Goal: Task Accomplishment & Management: Use online tool/utility

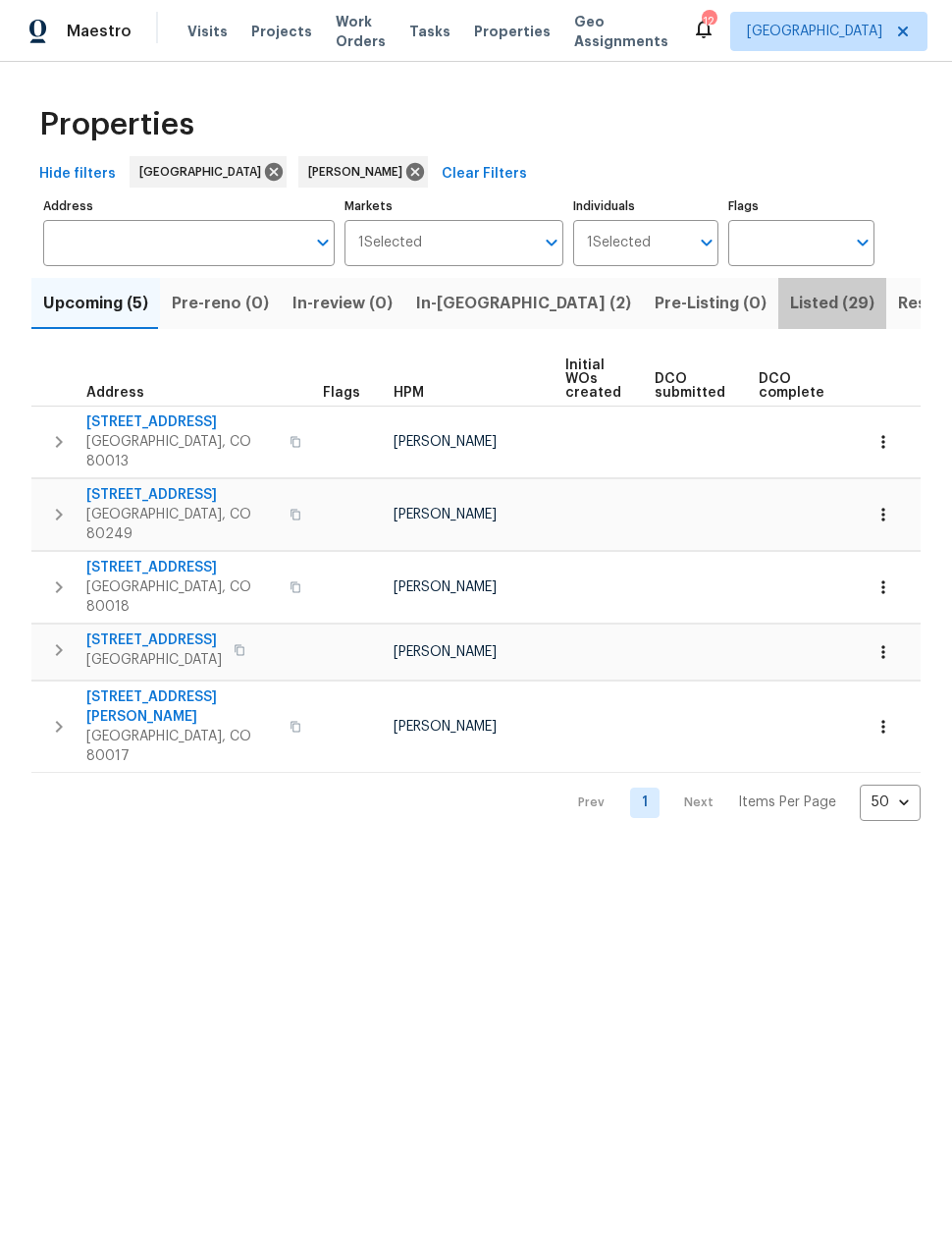
click at [790, 310] on span "Listed (29)" at bounding box center [832, 304] width 85 height 28
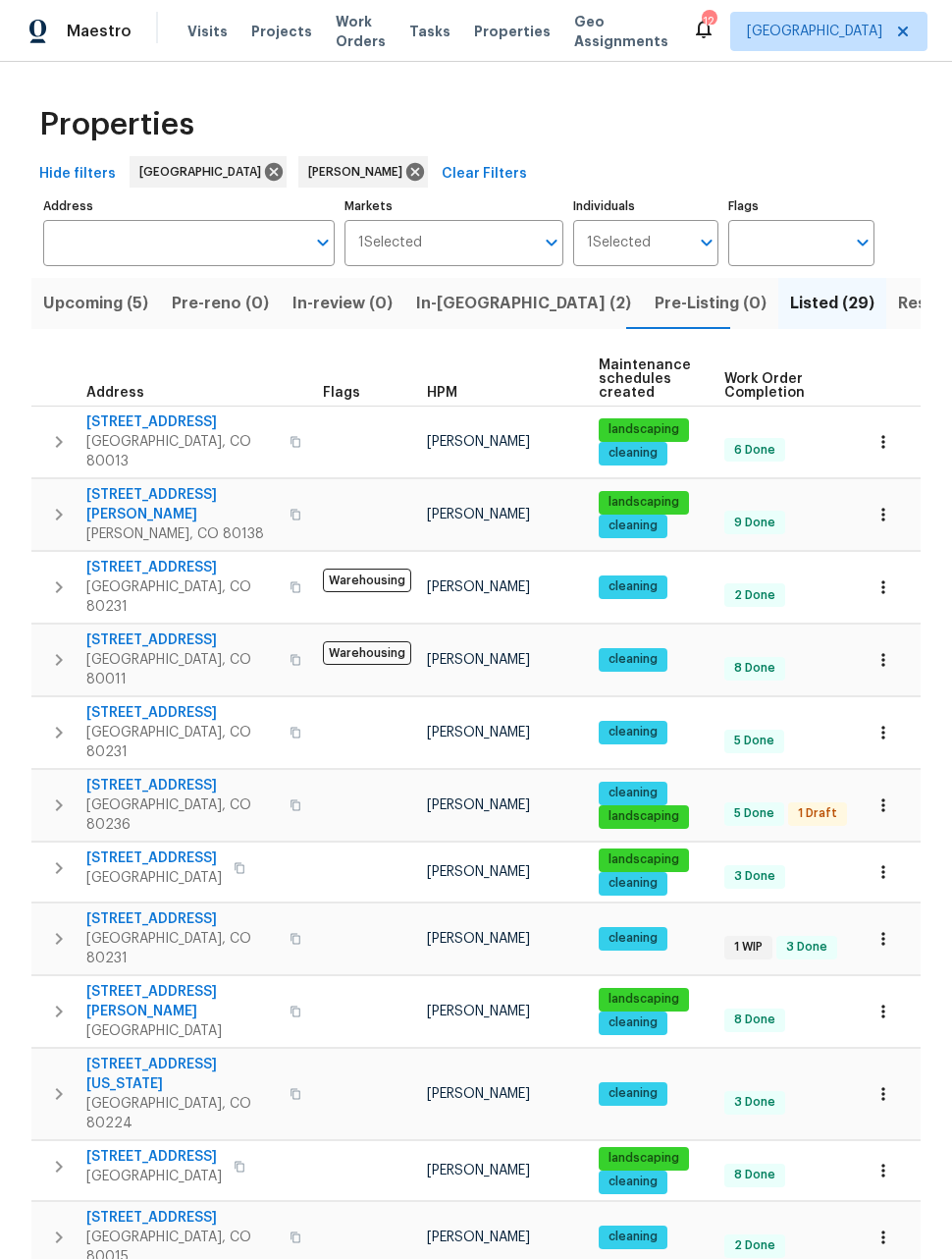
click at [892, 862] on icon "button" at bounding box center [884, 872] width 20 height 20
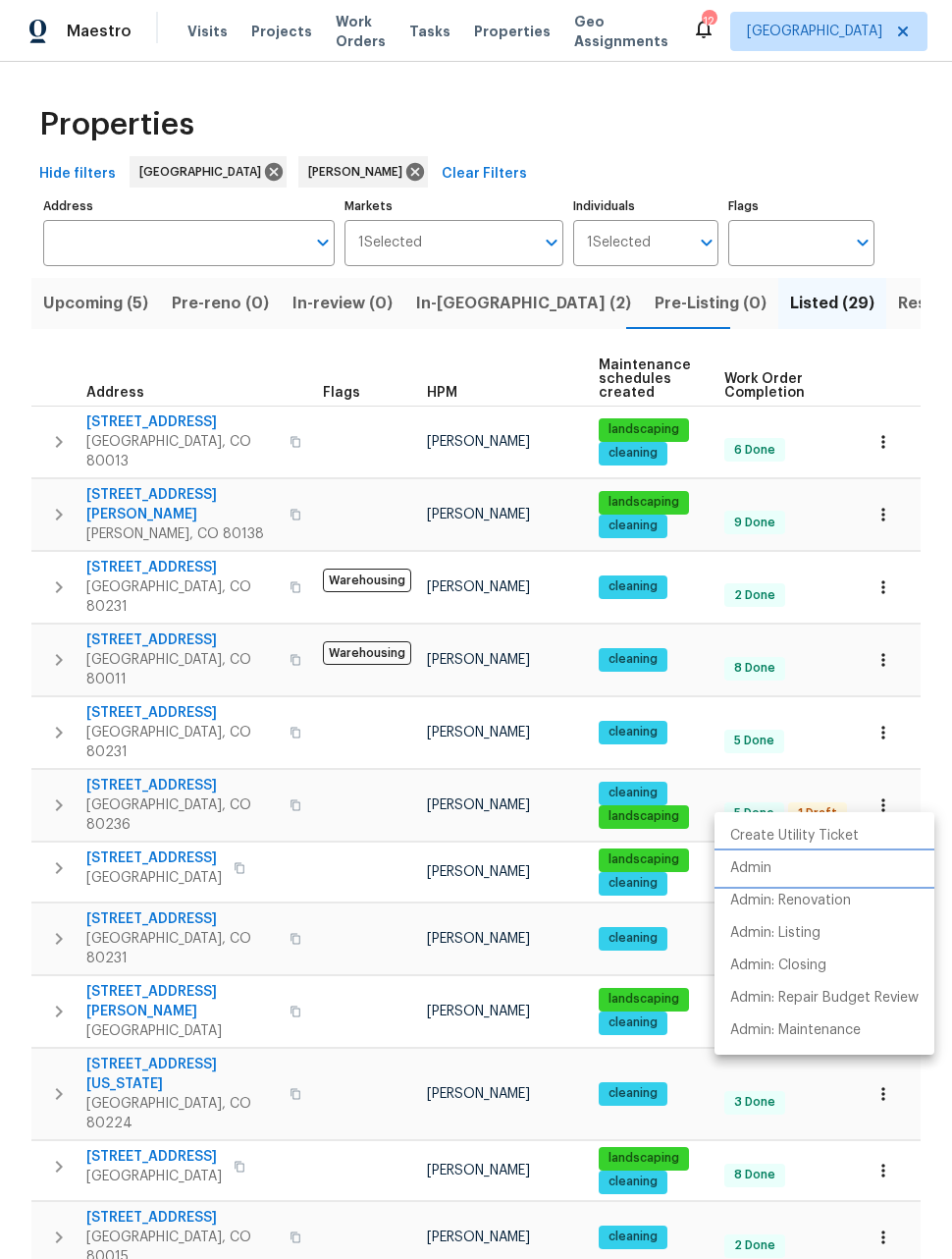
click at [750, 870] on p "Admin" at bounding box center [750, 868] width 41 height 21
click at [940, 1118] on div at bounding box center [476, 630] width 952 height 1259
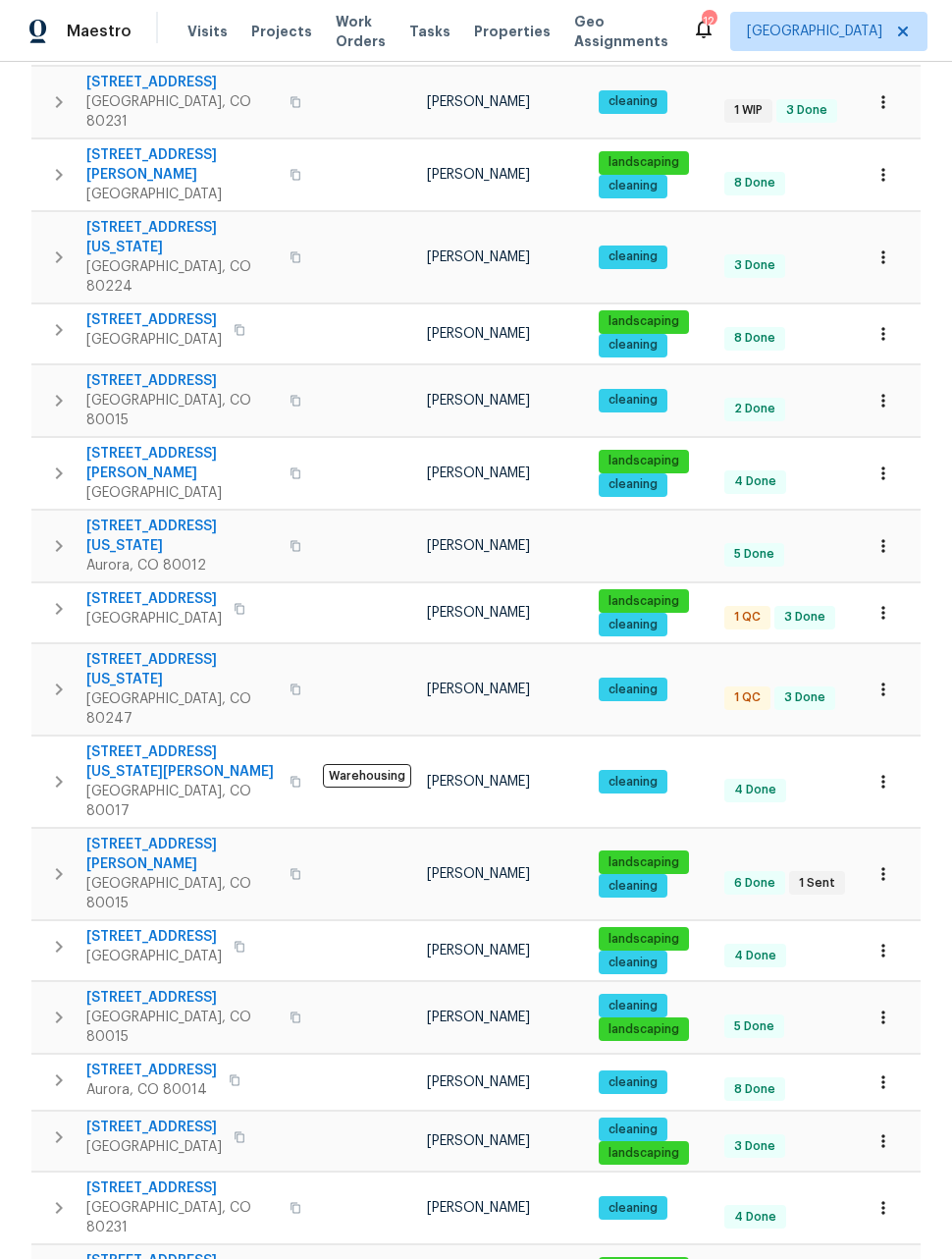
scroll to position [844, 0]
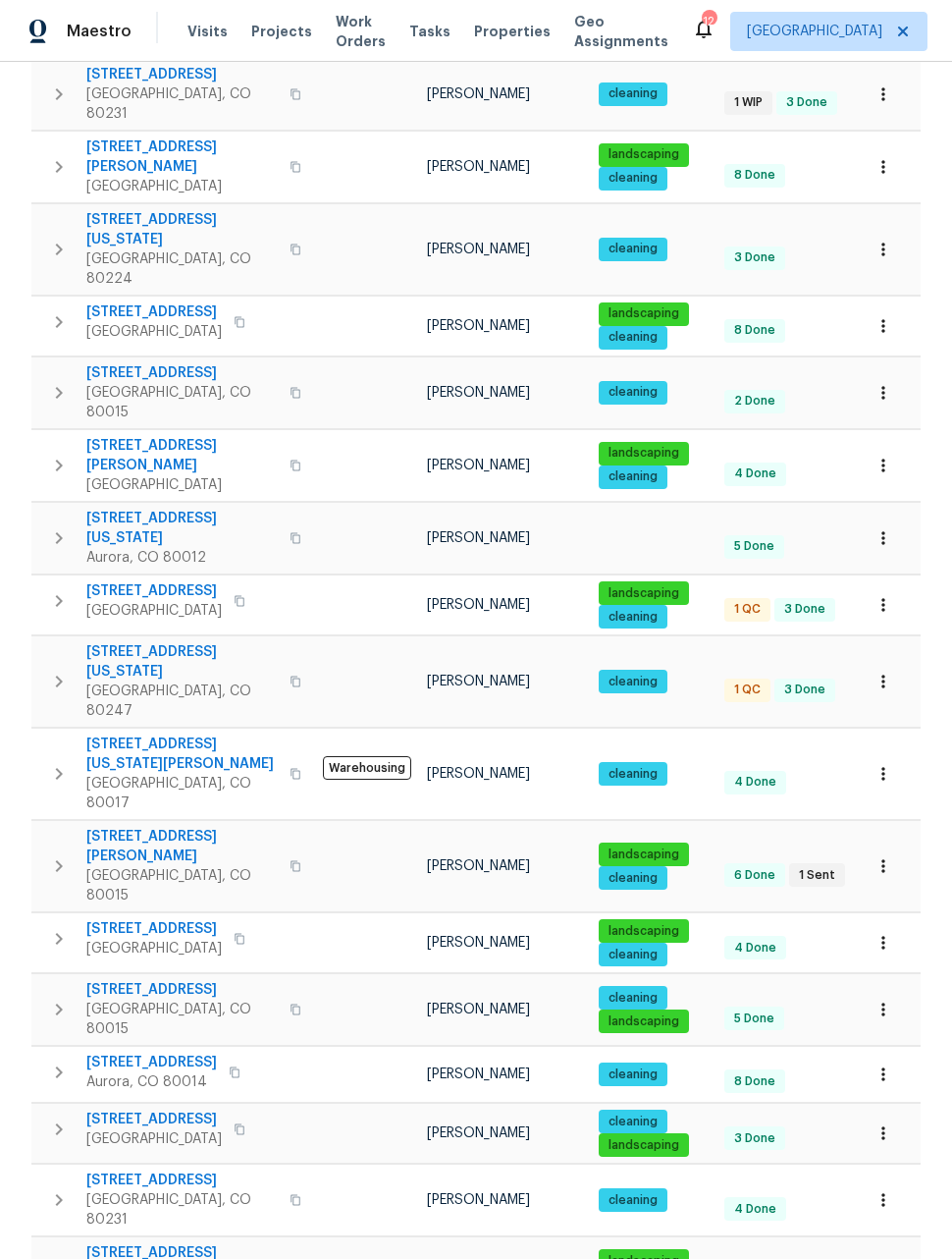
click at [889, 1123] on icon "button" at bounding box center [884, 1133] width 20 height 20
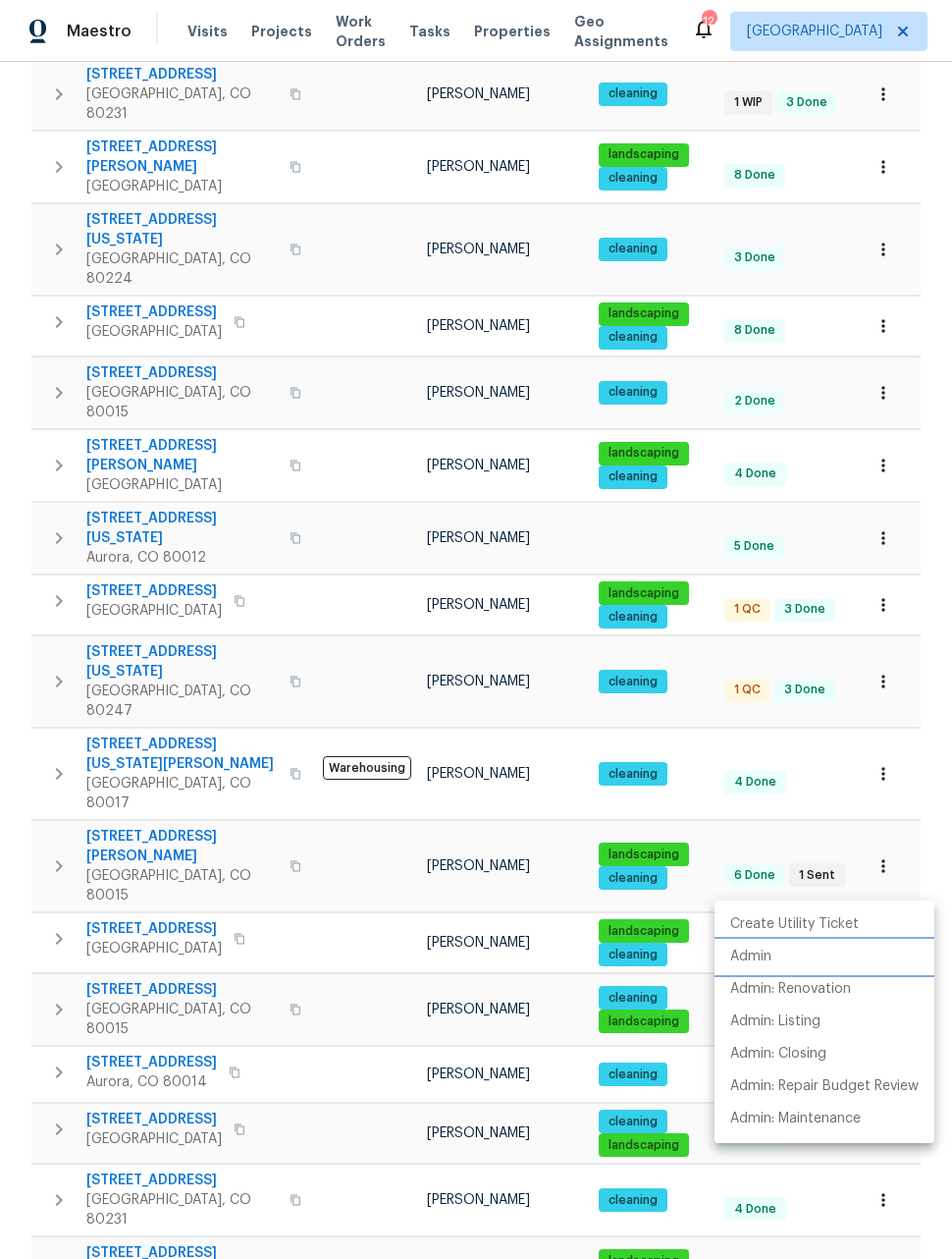
click at [750, 956] on p "Admin" at bounding box center [750, 956] width 41 height 21
click at [923, 834] on div at bounding box center [476, 630] width 952 height 1259
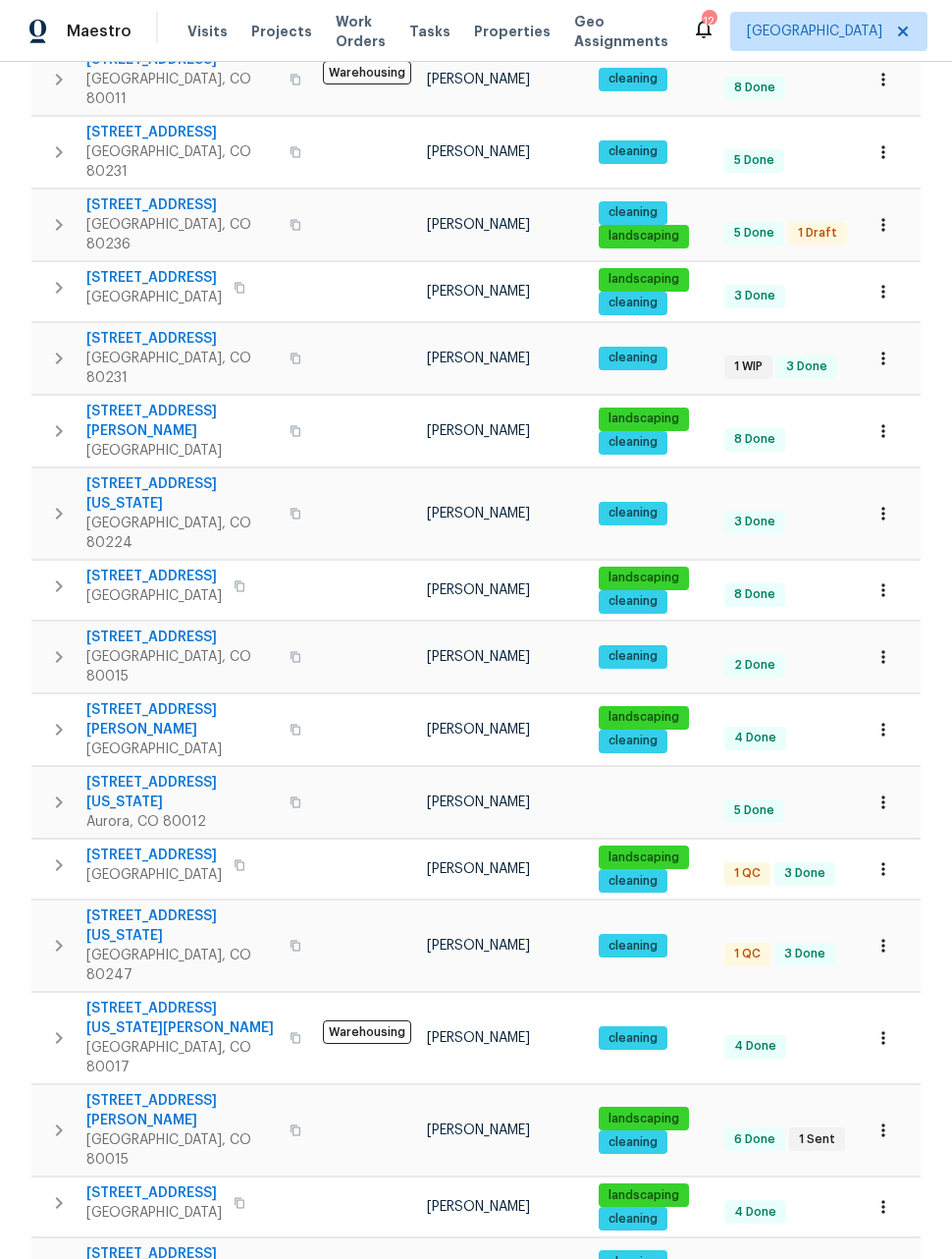
scroll to position [564, 0]
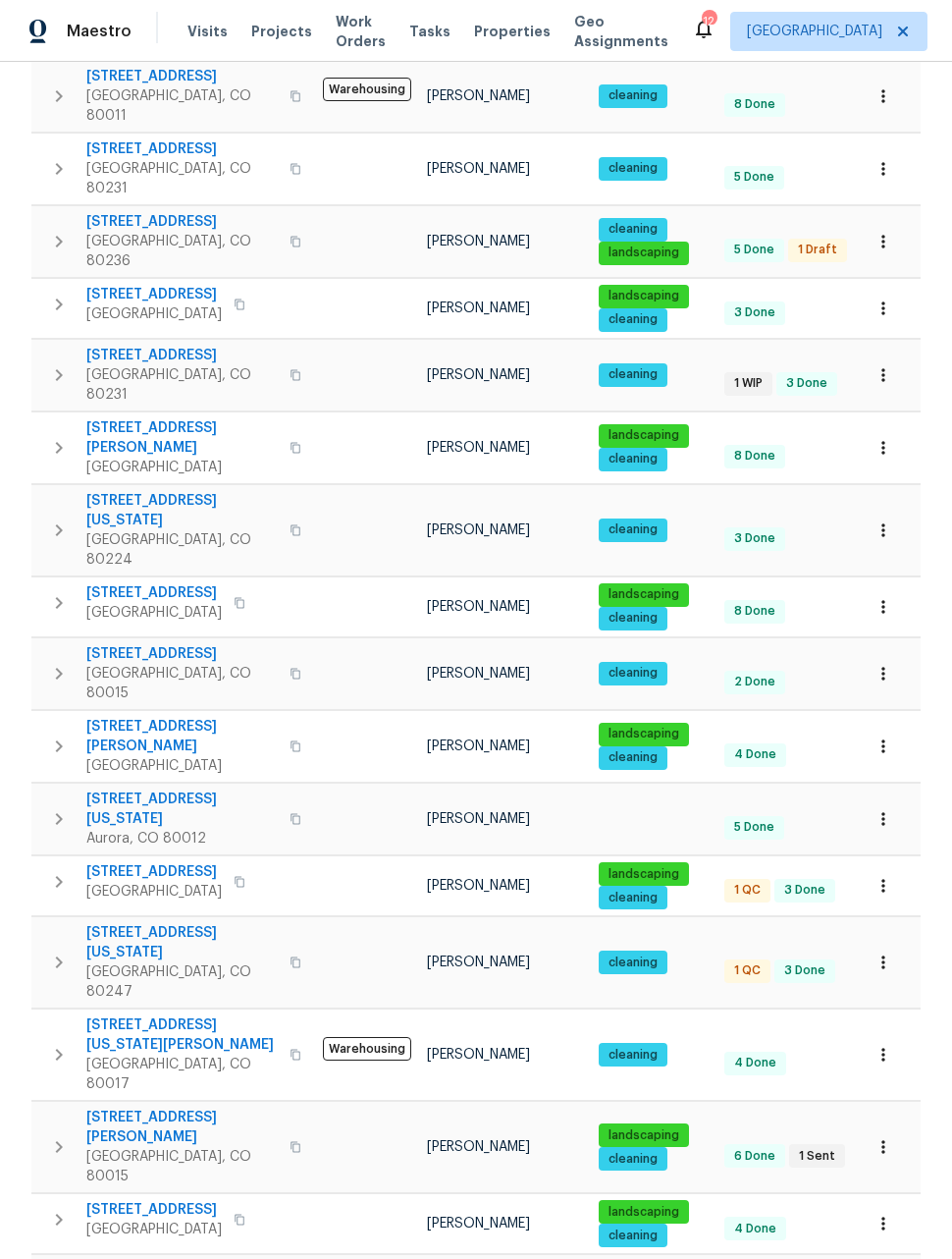
click at [879, 597] on icon "button" at bounding box center [884, 607] width 20 height 20
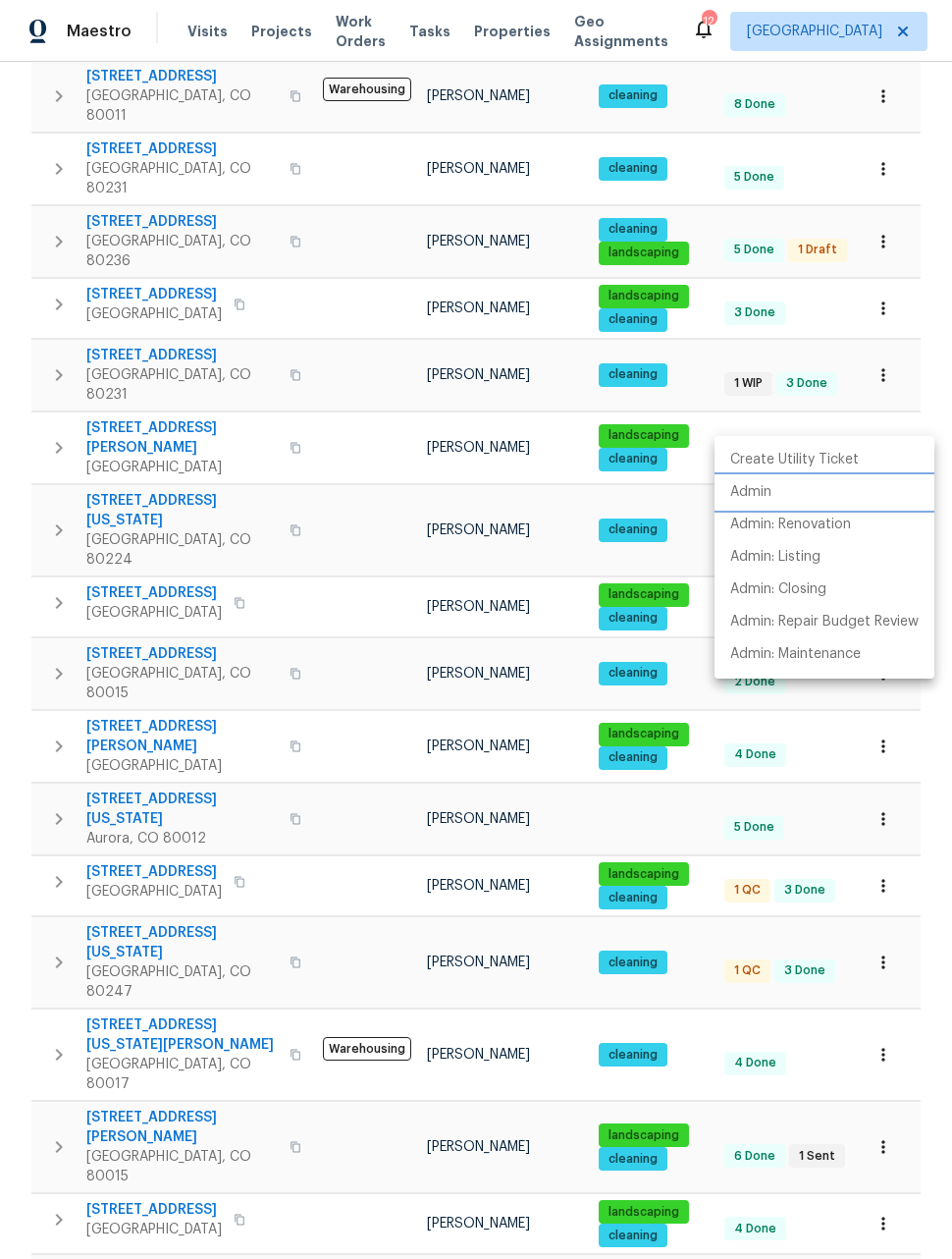
click at [757, 493] on p "Admin" at bounding box center [750, 492] width 41 height 21
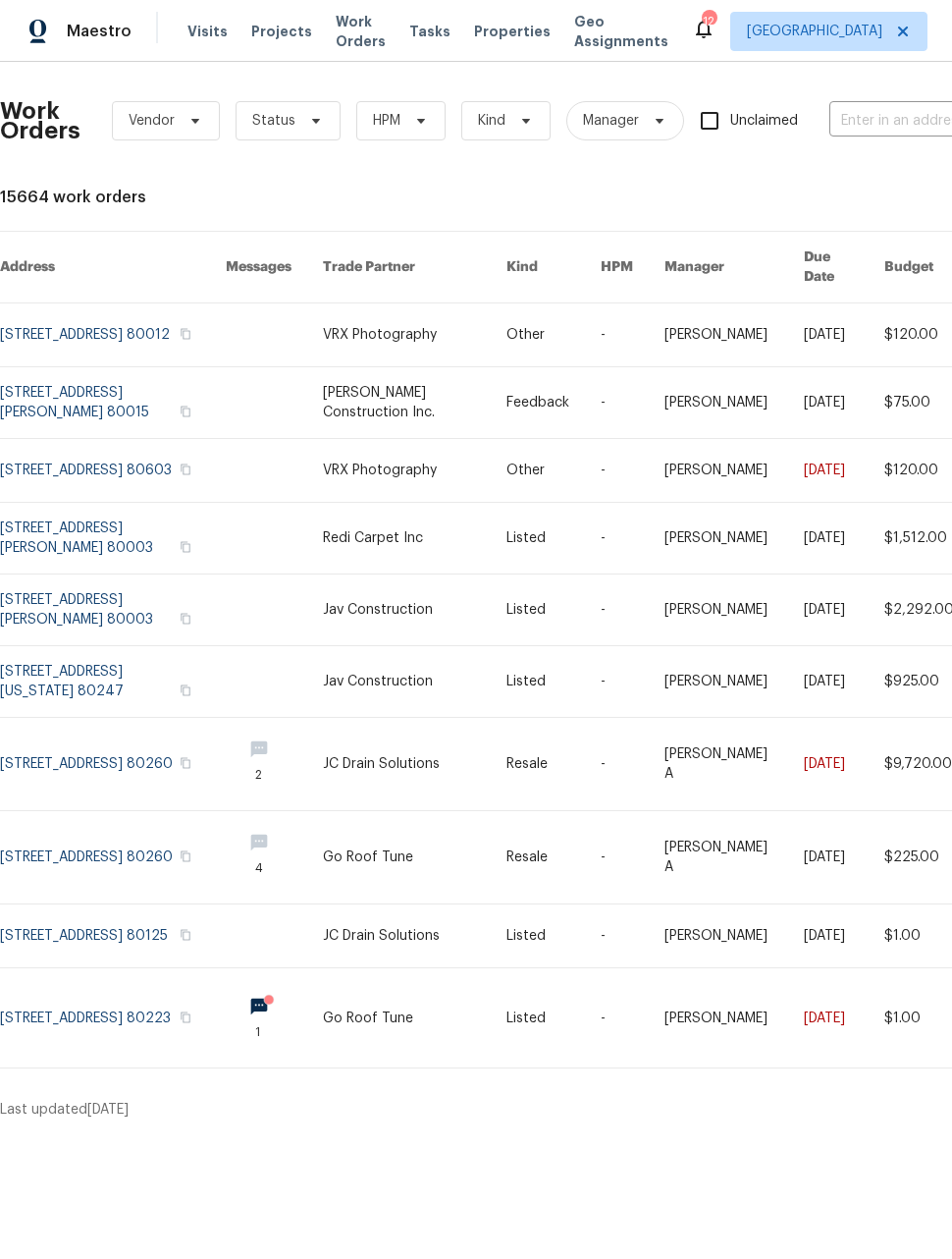
click at [91, 12] on div "Maestro" at bounding box center [66, 31] width 132 height 39
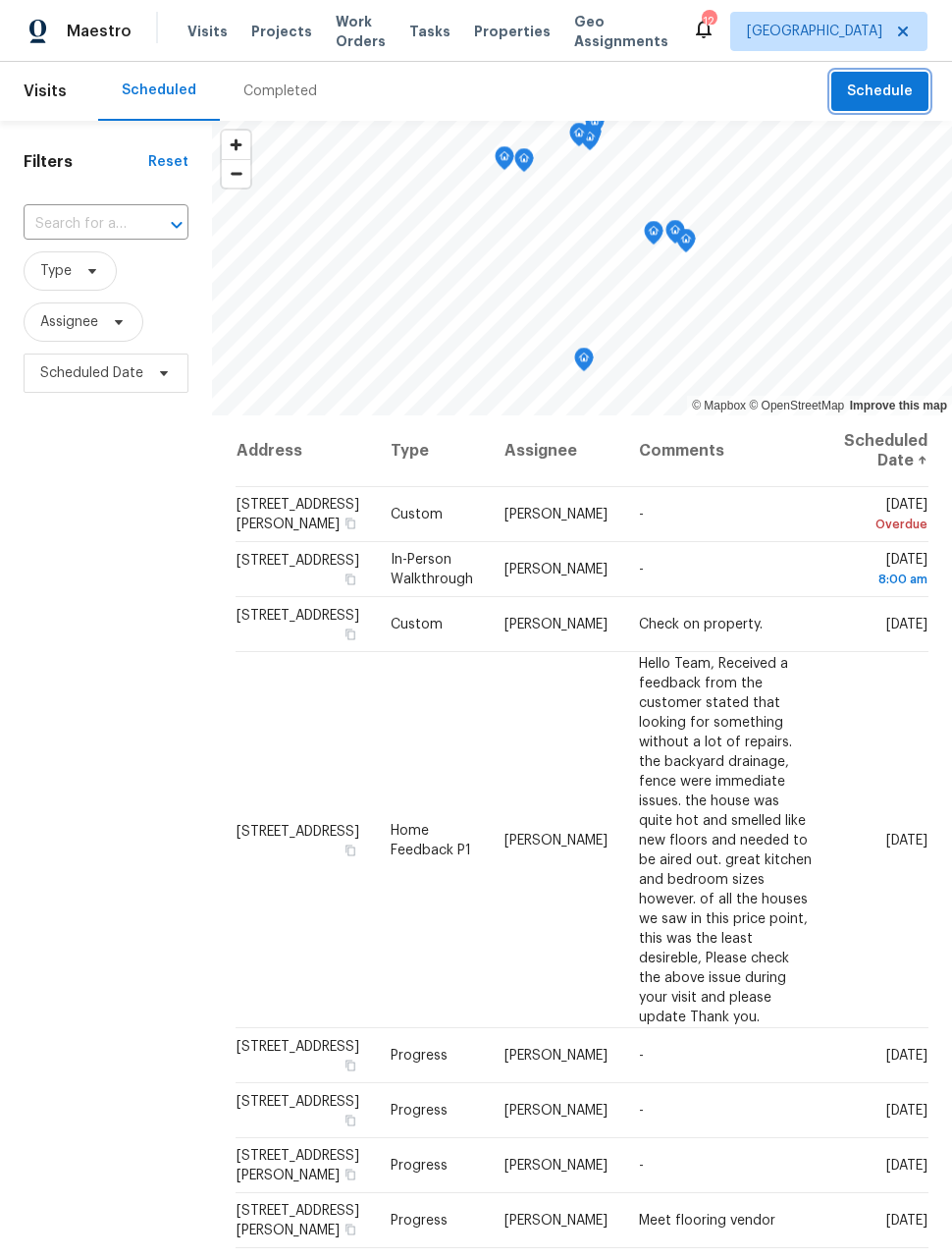
click at [902, 89] on span "Schedule" at bounding box center [880, 92] width 66 height 25
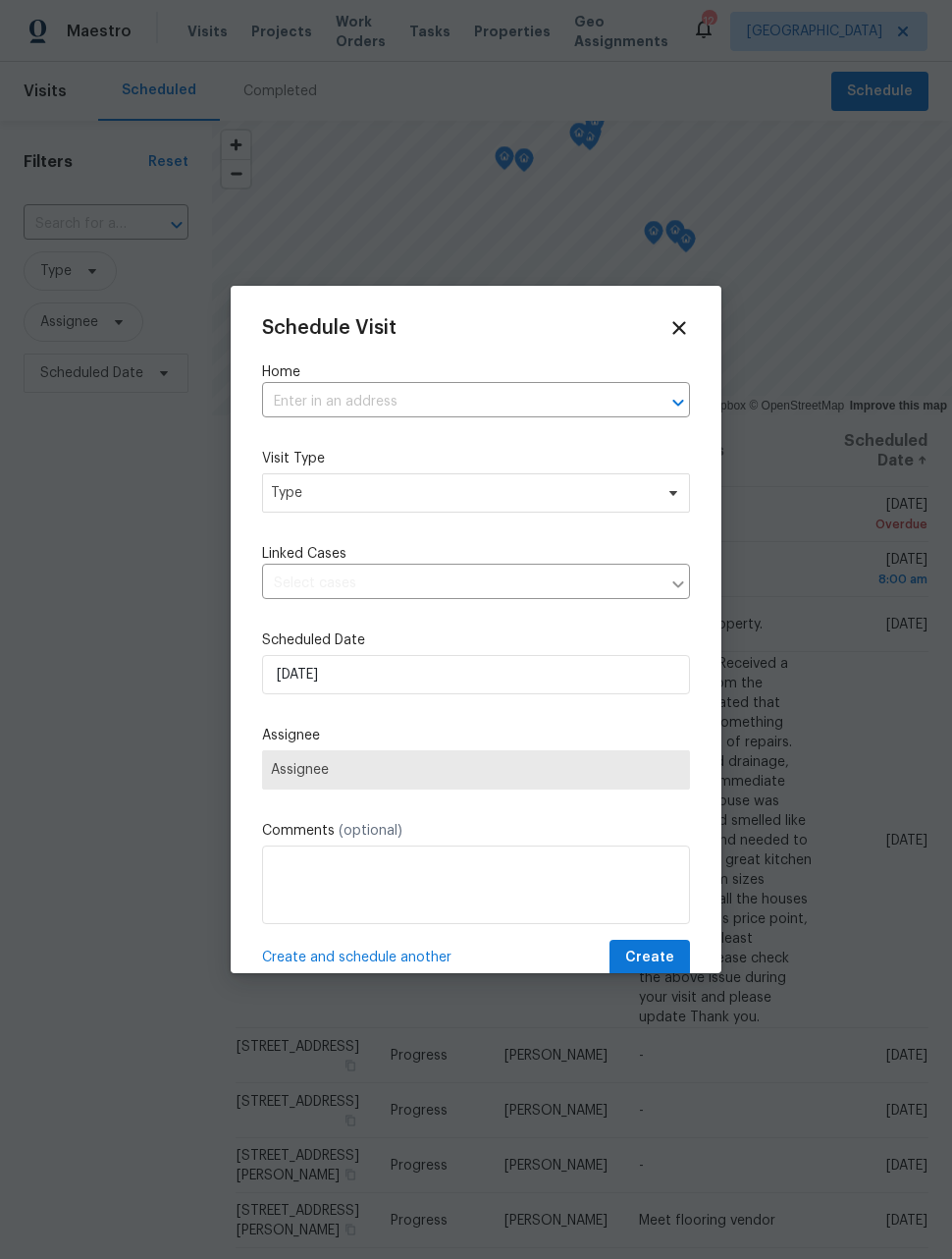
click at [633, 388] on input "text" at bounding box center [448, 402] width 373 height 30
type input "spruce"
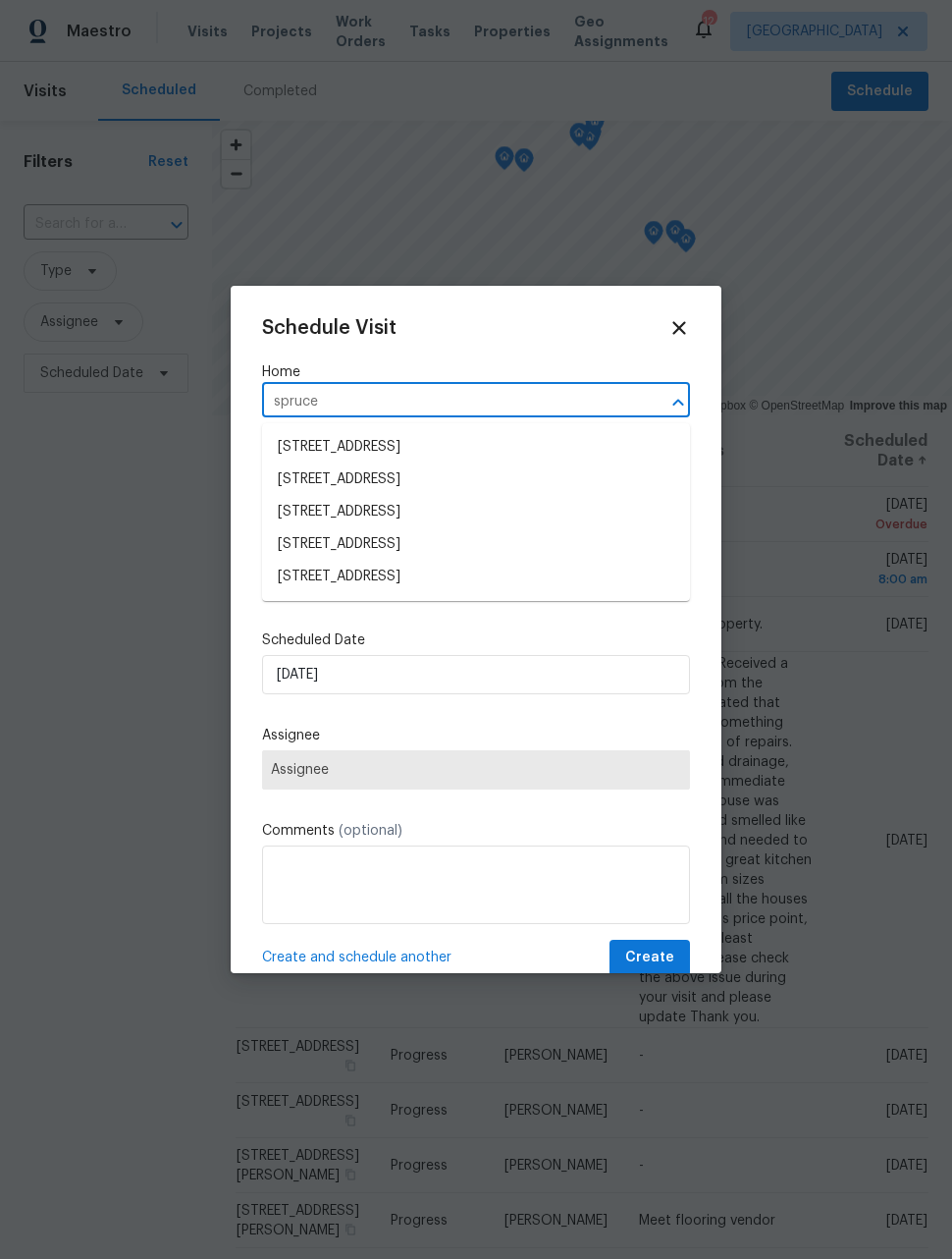
click at [525, 574] on li "[STREET_ADDRESS]" at bounding box center [476, 577] width 428 height 32
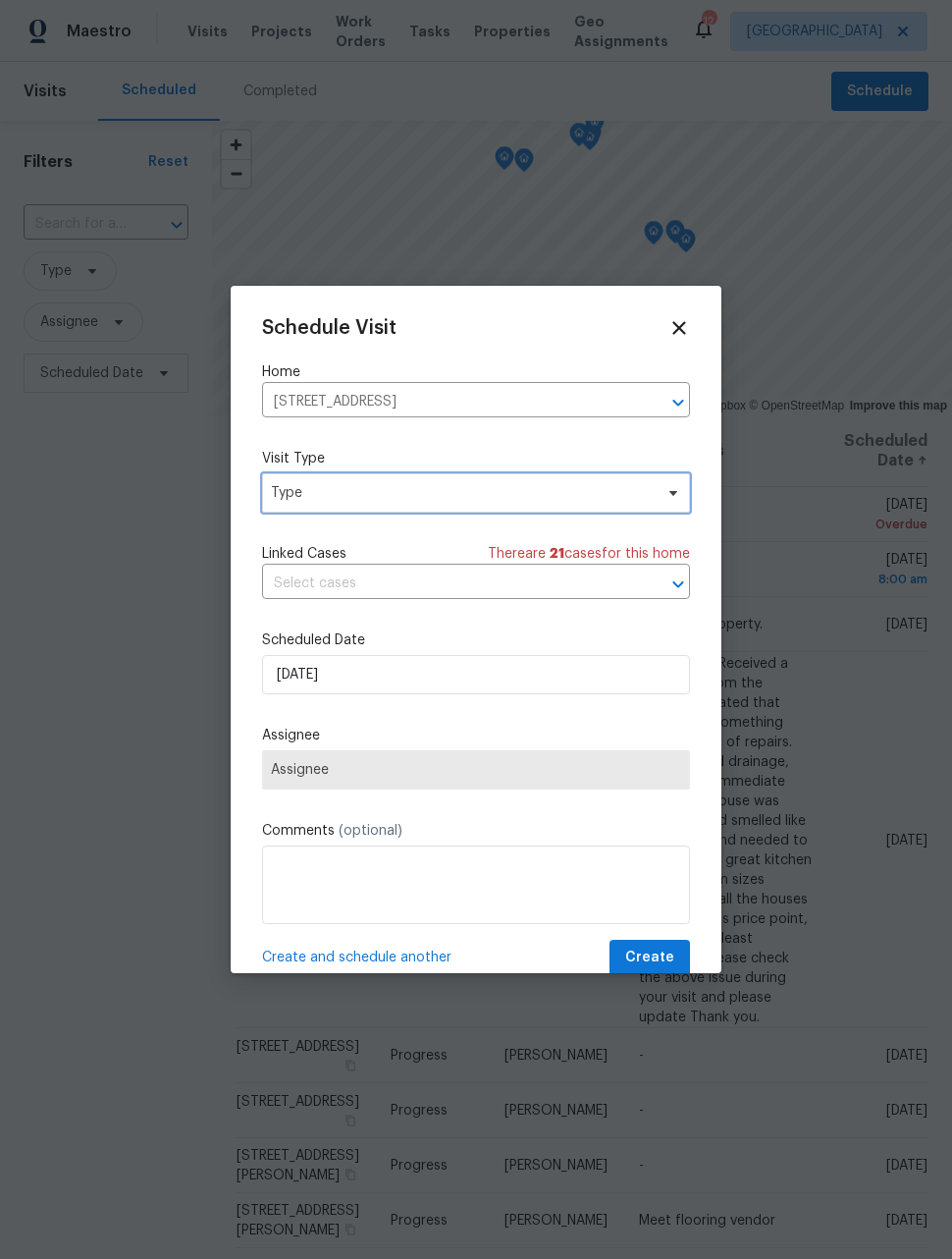
click at [561, 492] on span "Type" at bounding box center [462, 493] width 382 height 20
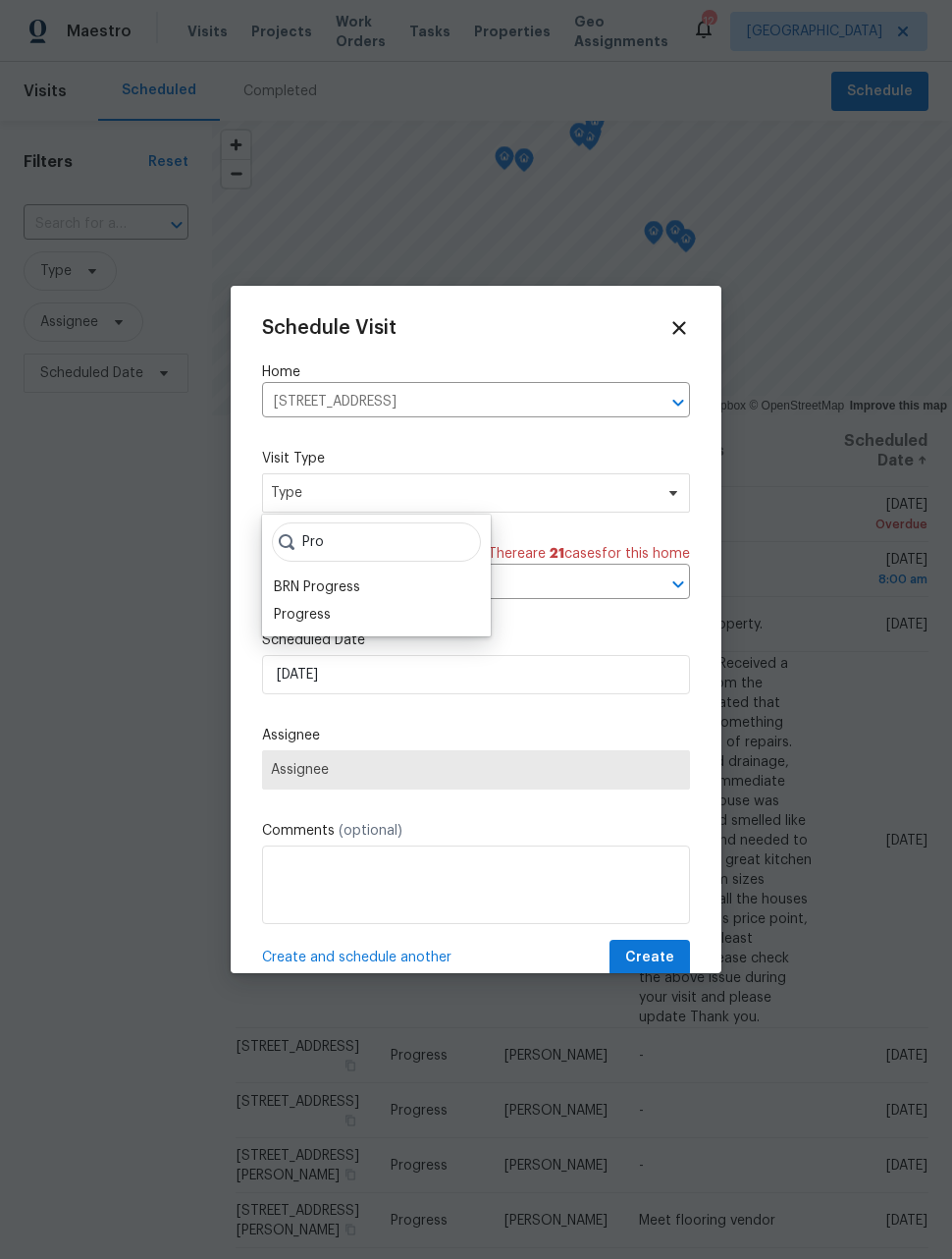
type input "Pro"
click at [348, 621] on div "Progress" at bounding box center [376, 615] width 217 height 28
click at [316, 617] on div "Progress" at bounding box center [302, 615] width 57 height 20
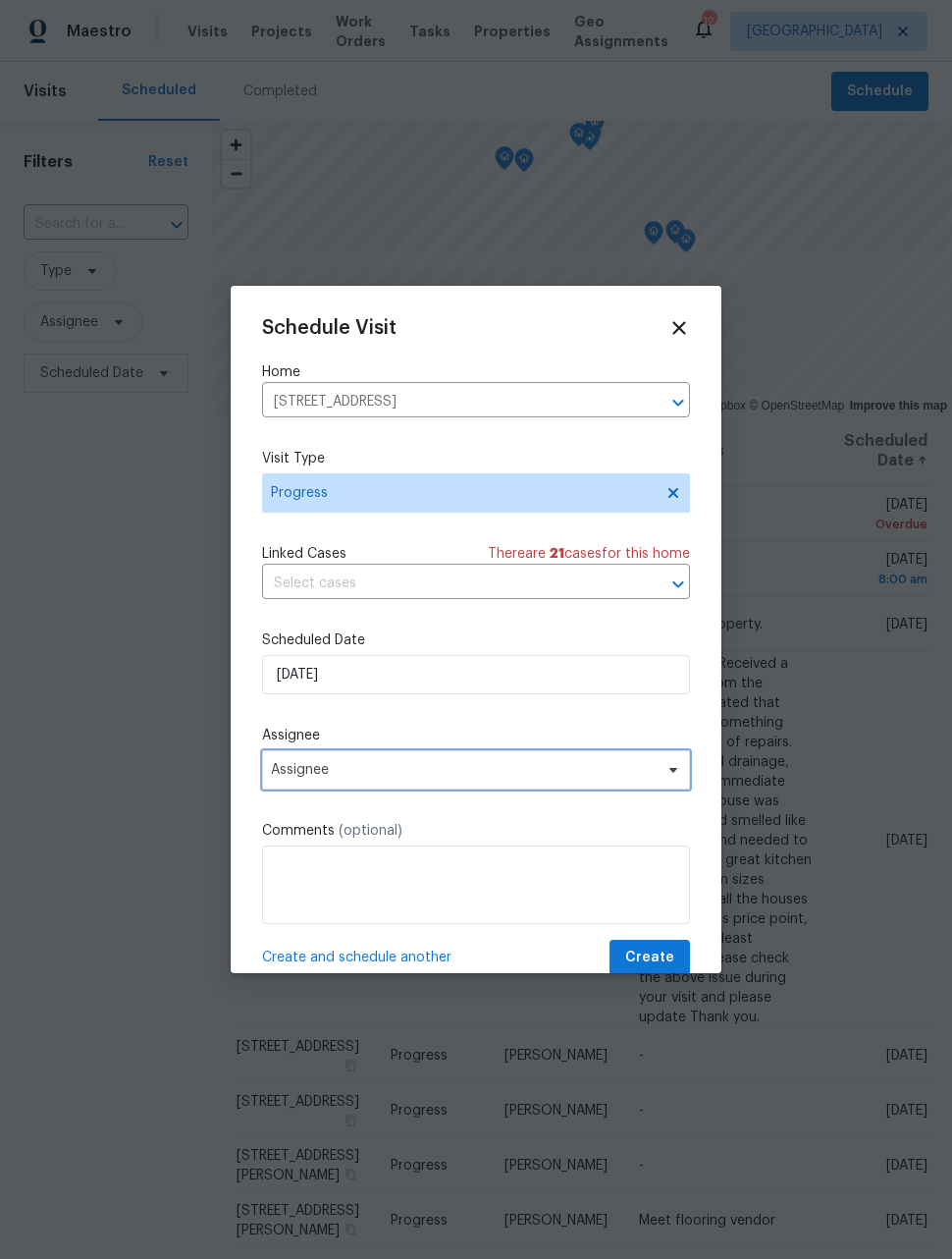
click at [463, 777] on span "Assignee" at bounding box center [463, 769] width 385 height 16
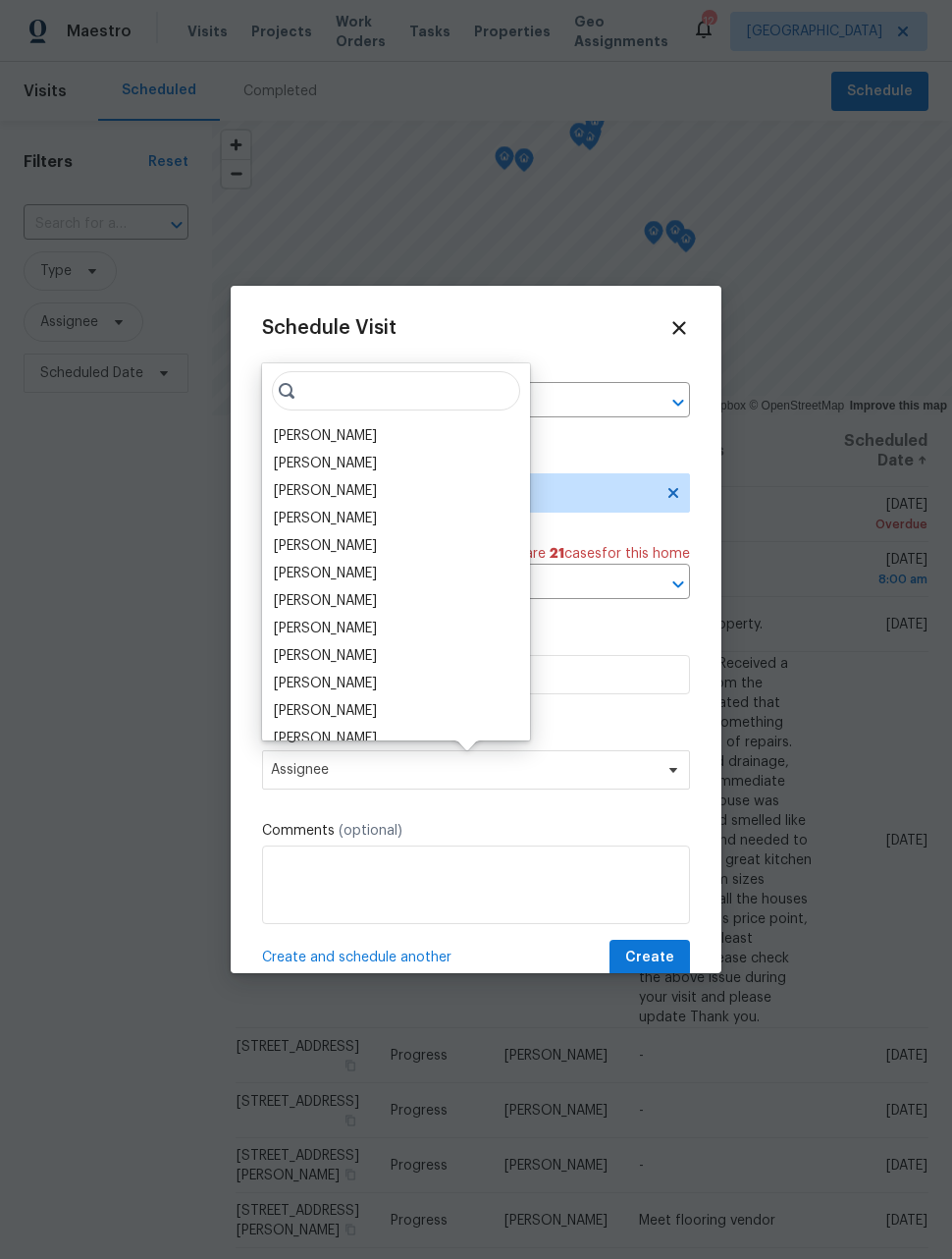
click at [345, 443] on div "[PERSON_NAME]" at bounding box center [325, 436] width 103 height 20
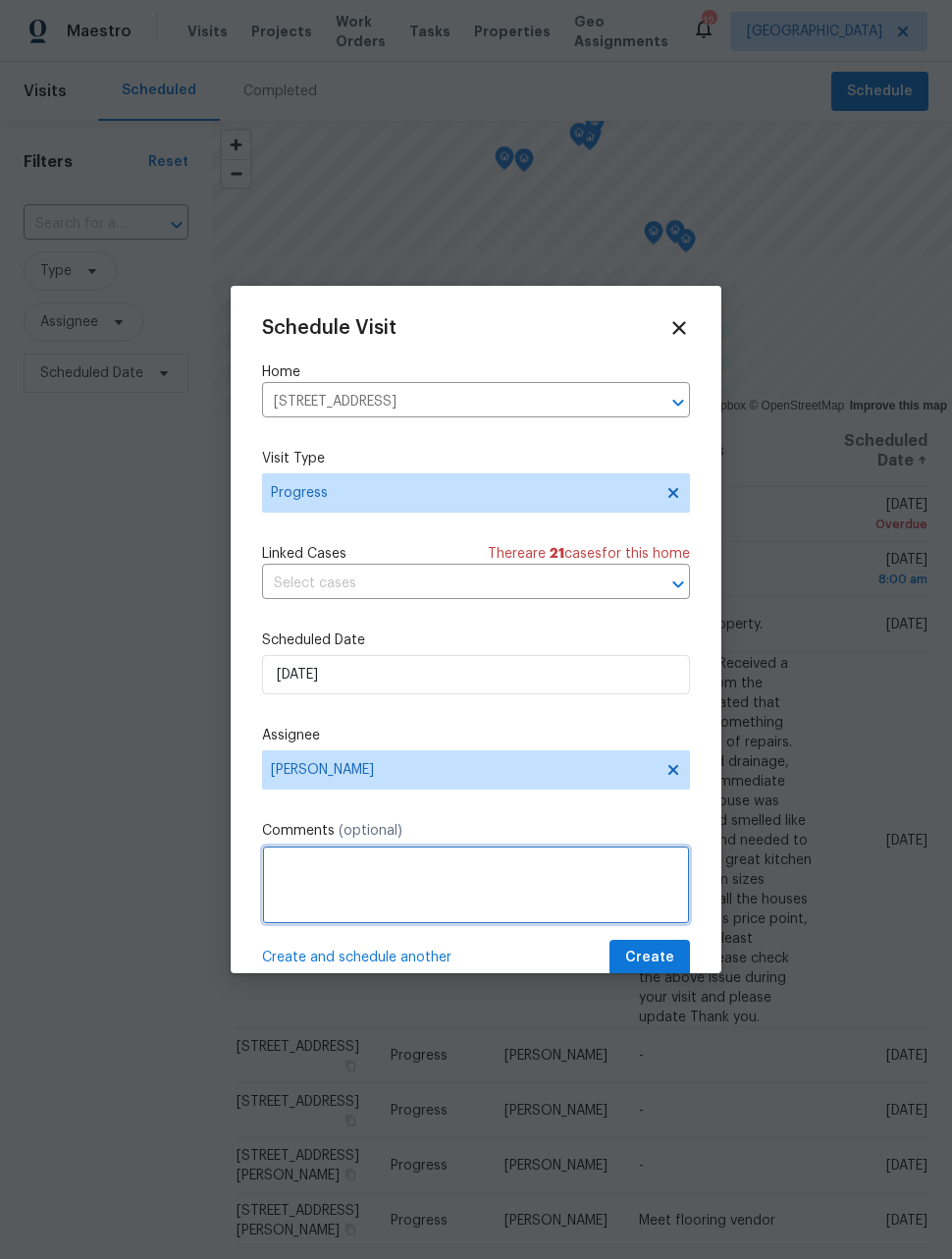
click at [523, 888] on textarea at bounding box center [476, 884] width 428 height 79
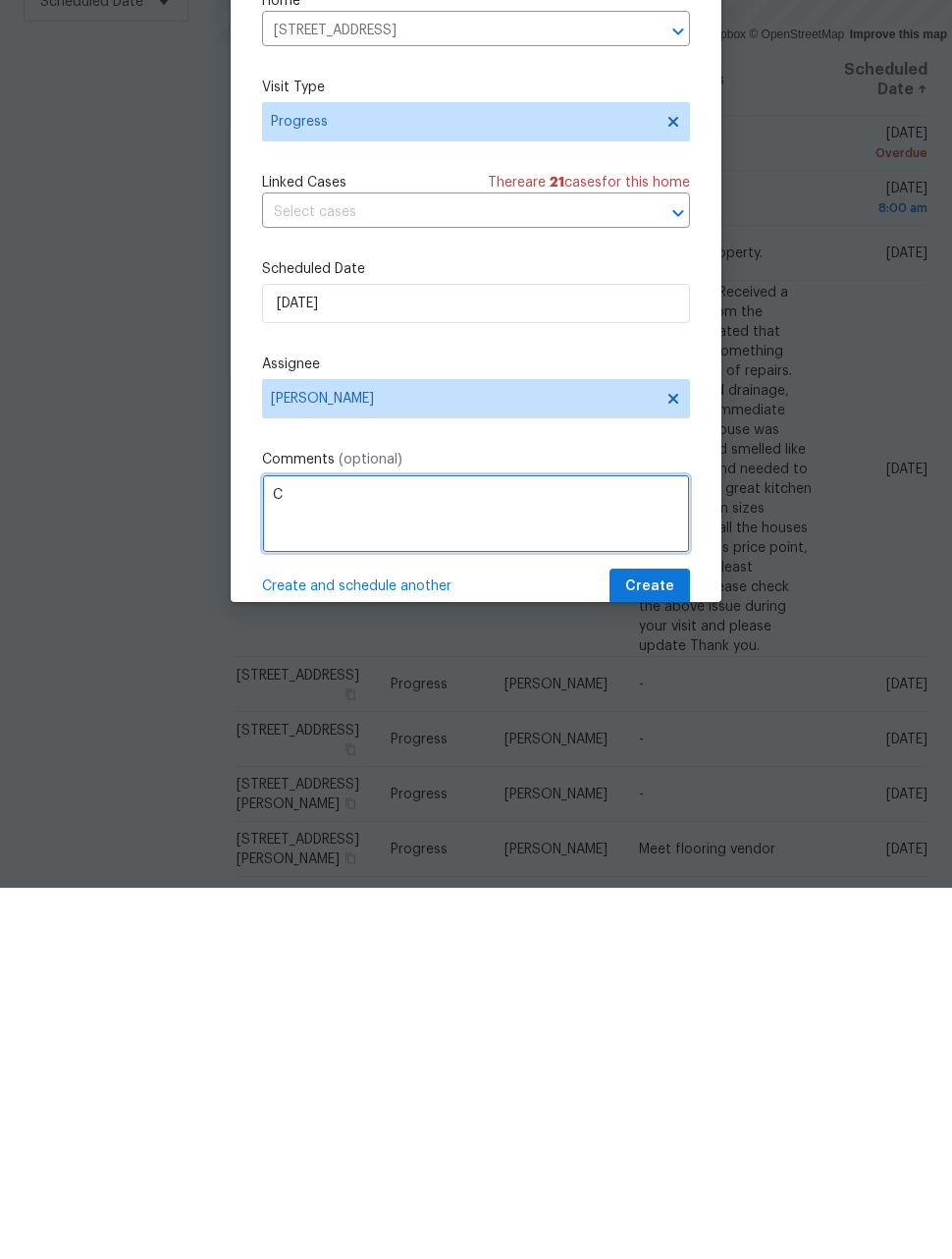
scroll to position [64, 0]
type textarea "Check on listed property"
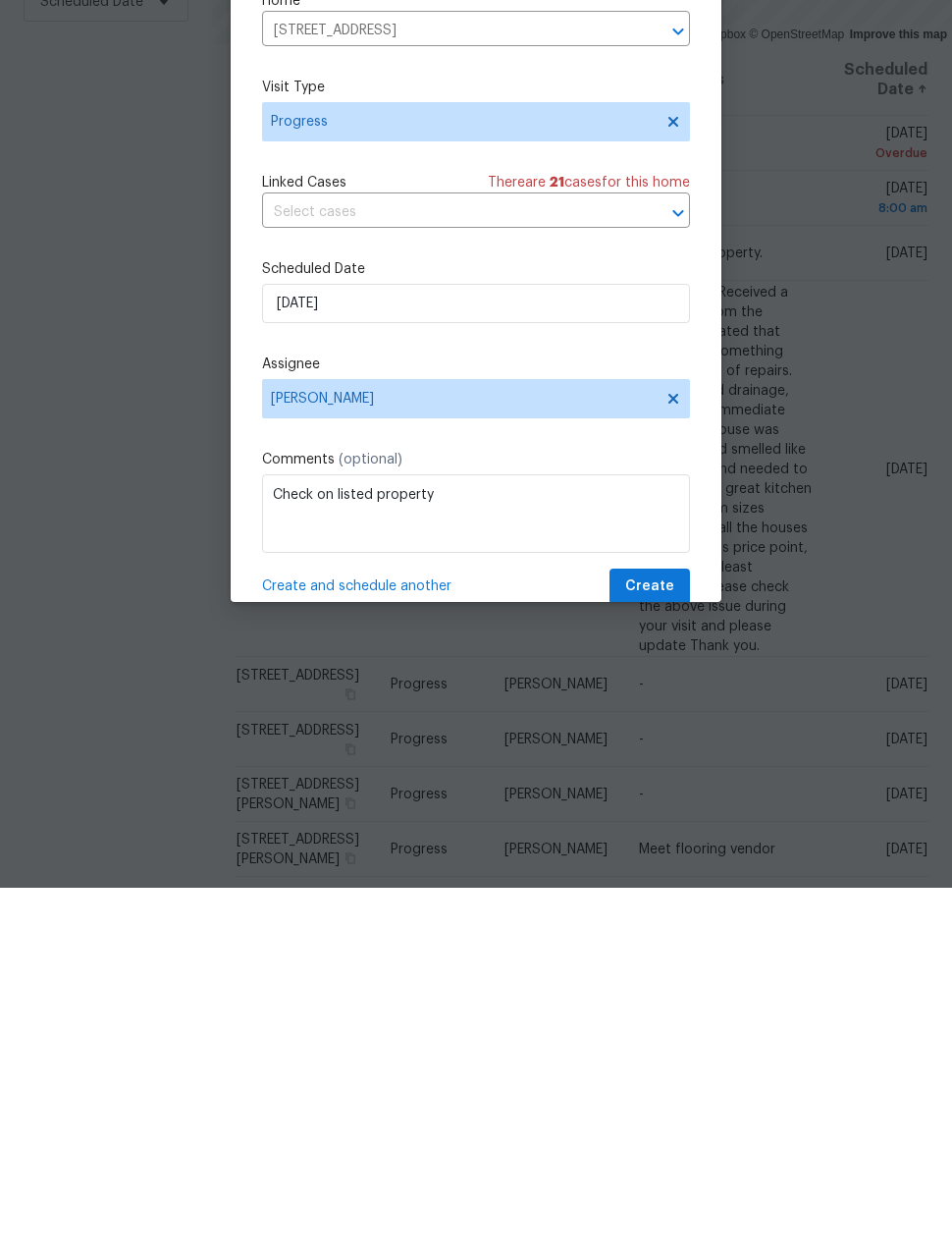
click at [388, 947] on span "Create and schedule another" at bounding box center [357, 957] width 190 height 20
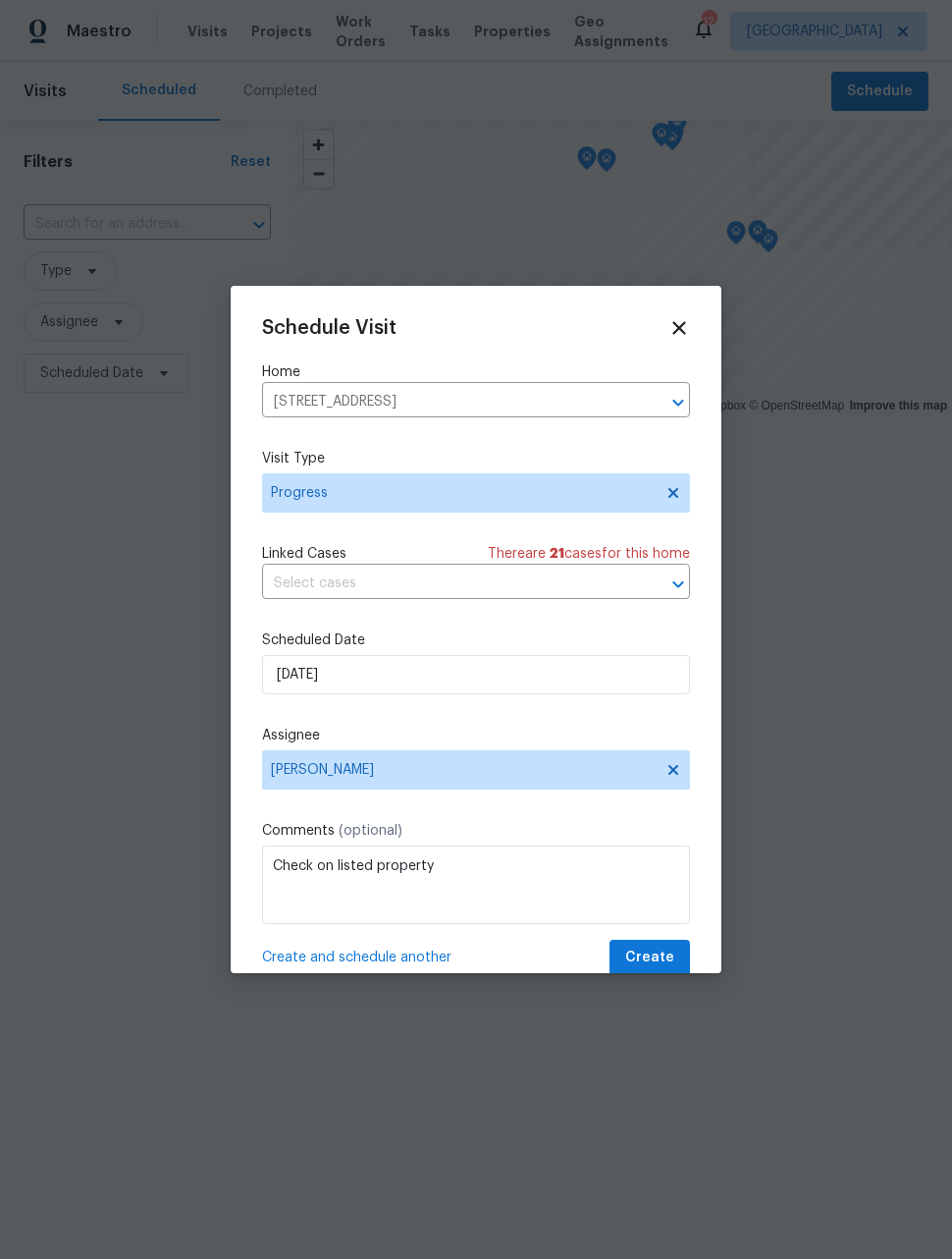
scroll to position [0, 0]
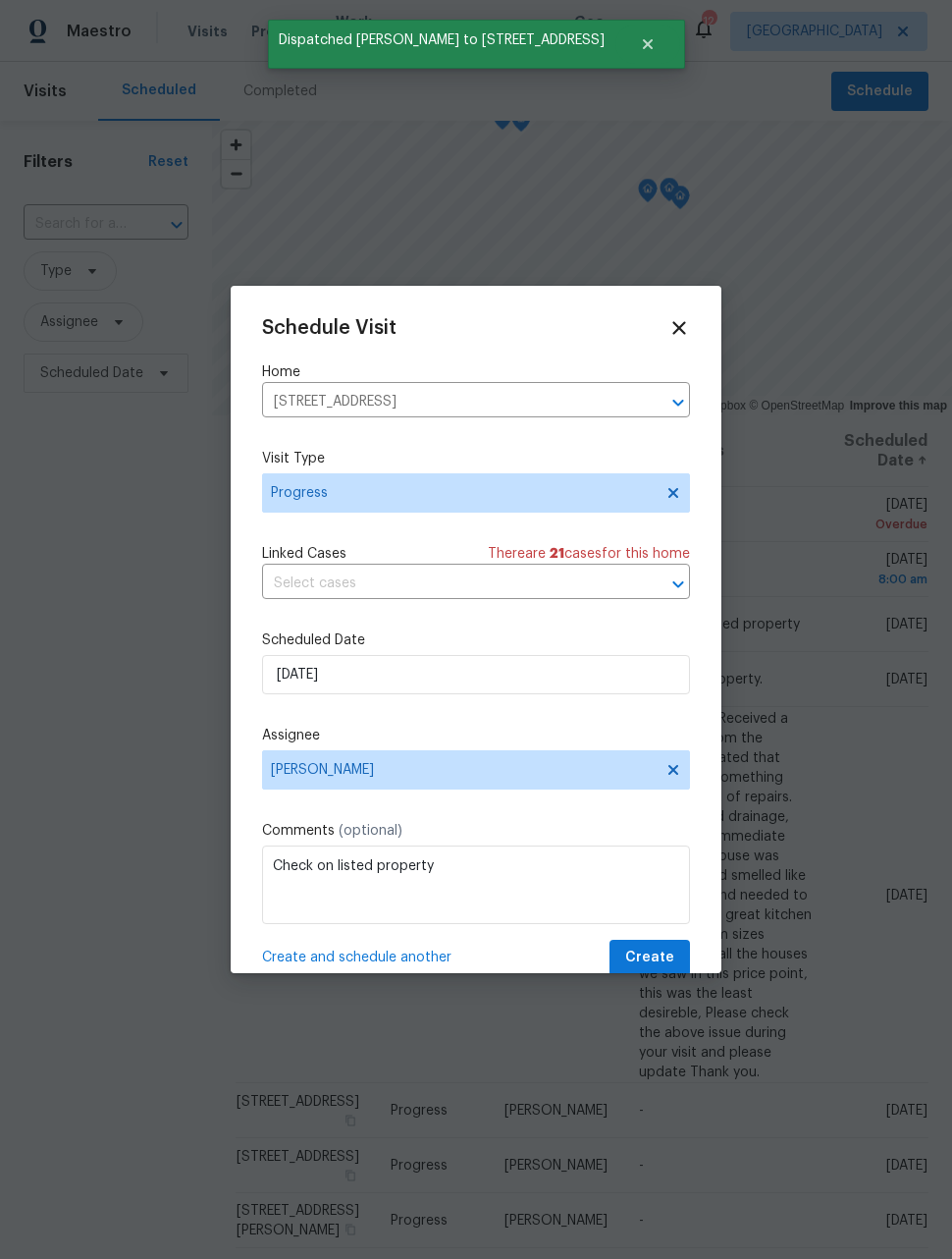
click at [657, 403] on icon "Clear" at bounding box center [653, 403] width 20 height 20
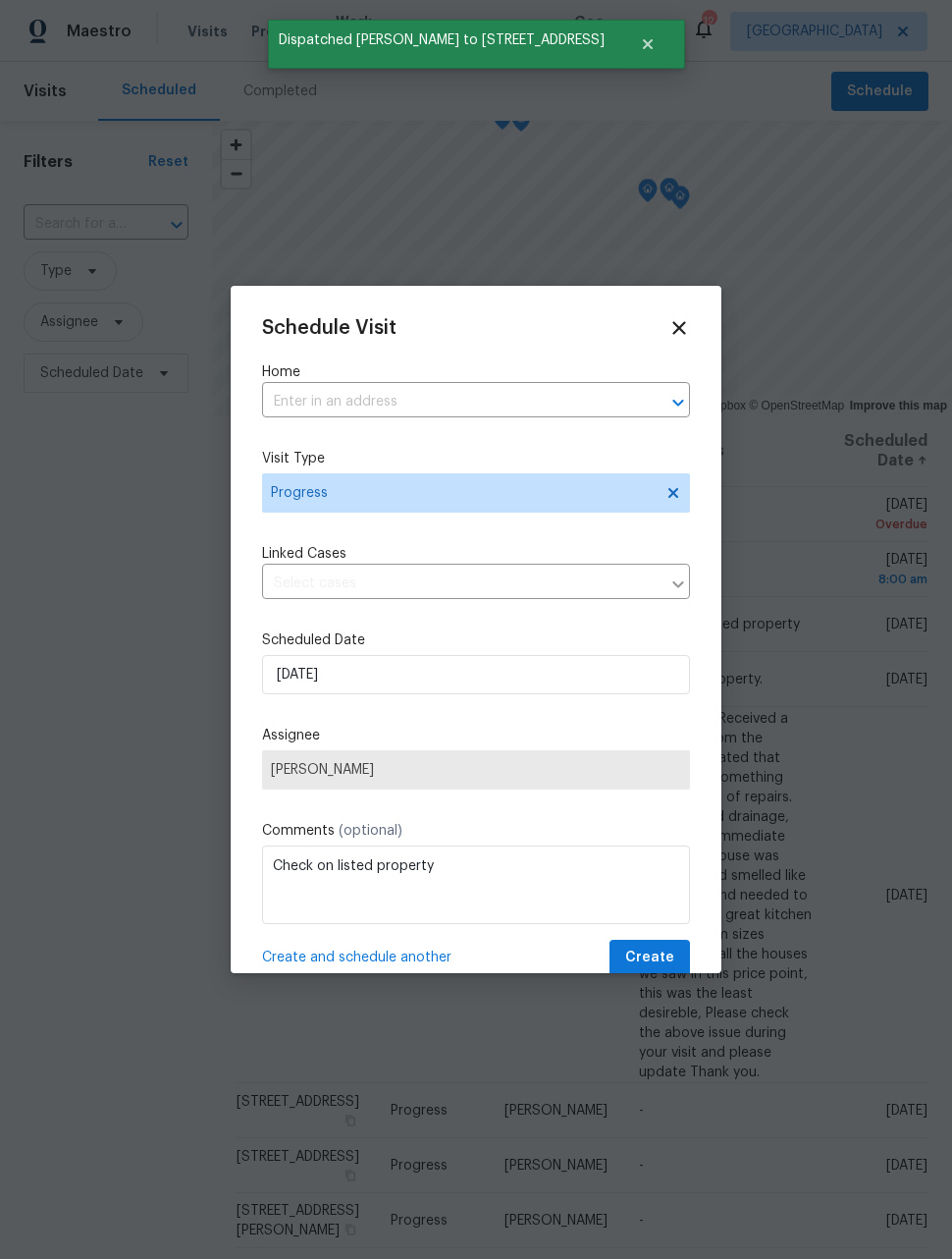
click at [506, 394] on input "text" at bounding box center [448, 402] width 373 height 30
type input "catt"
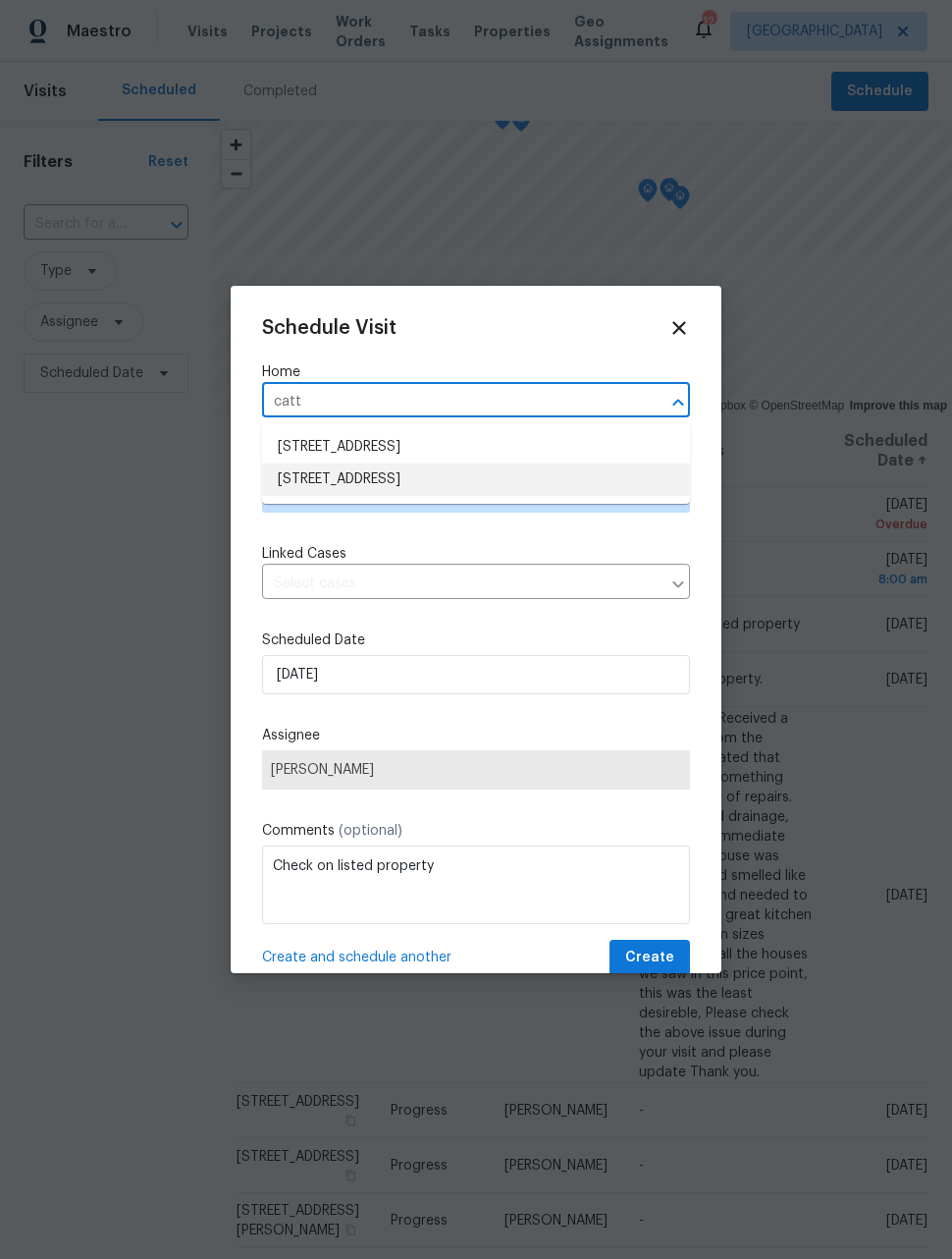
click at [546, 482] on li "[STREET_ADDRESS]" at bounding box center [476, 480] width 428 height 32
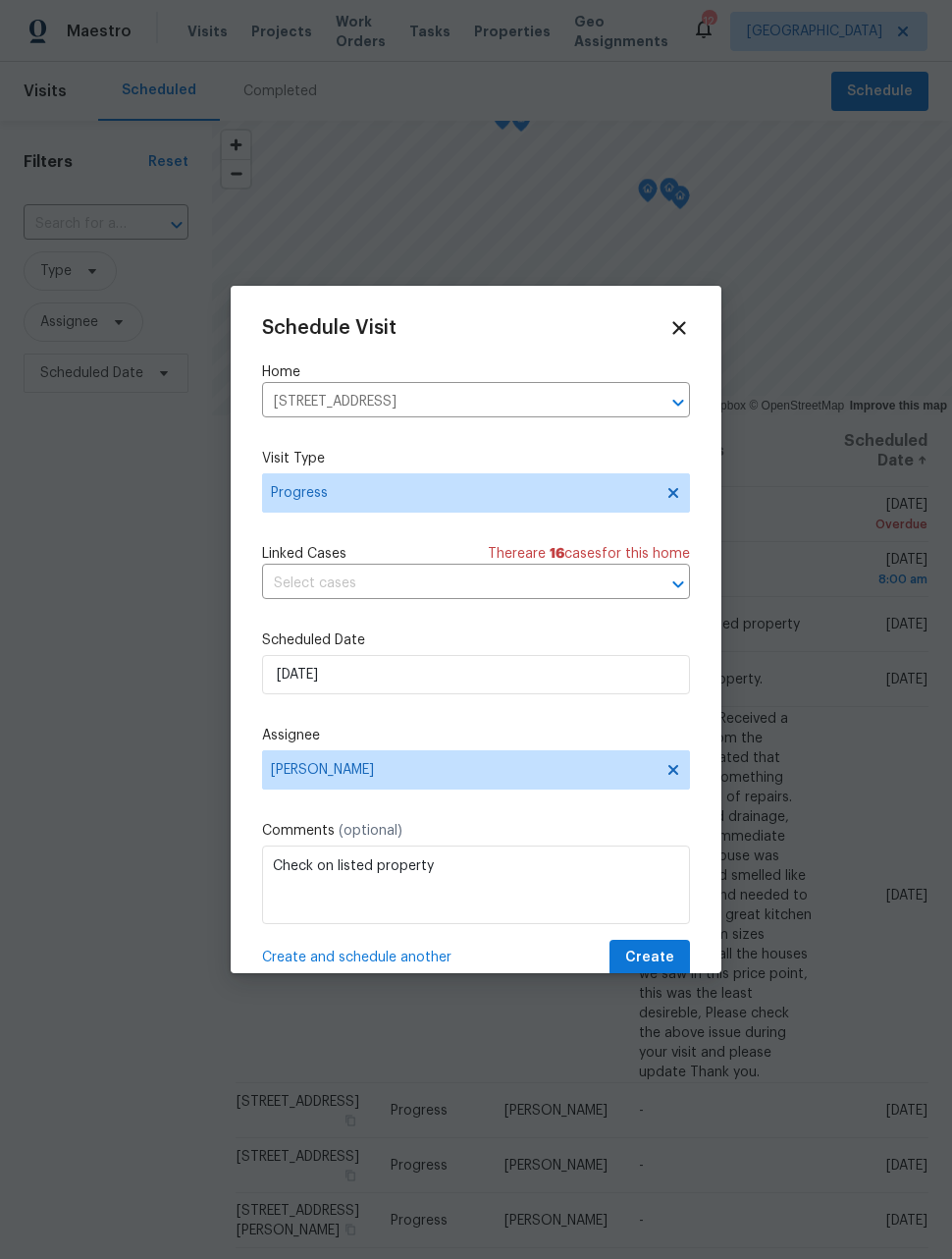
click at [413, 961] on span "Create and schedule another" at bounding box center [357, 957] width 190 height 20
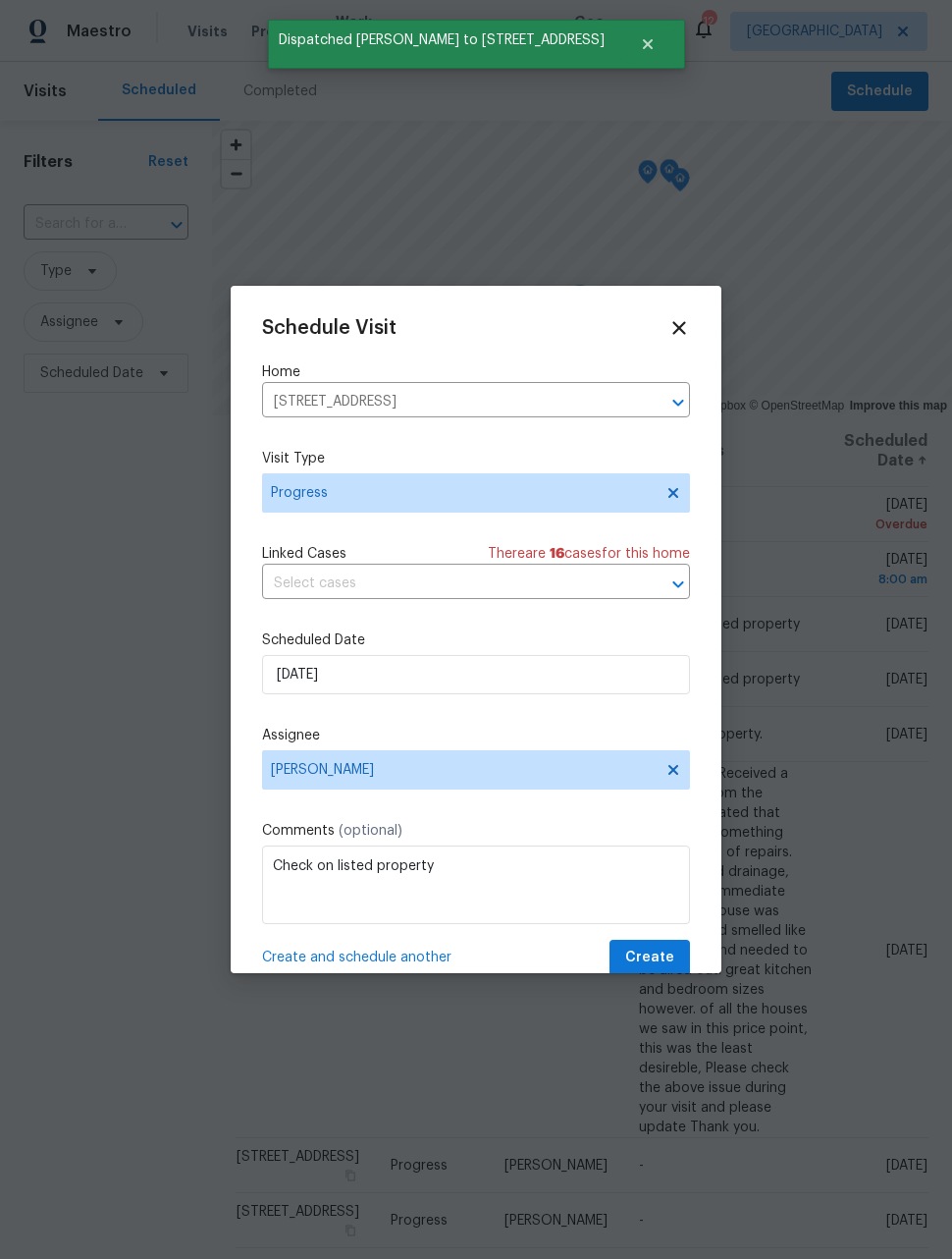
click at [655, 399] on icon "Clear" at bounding box center [653, 403] width 12 height 12
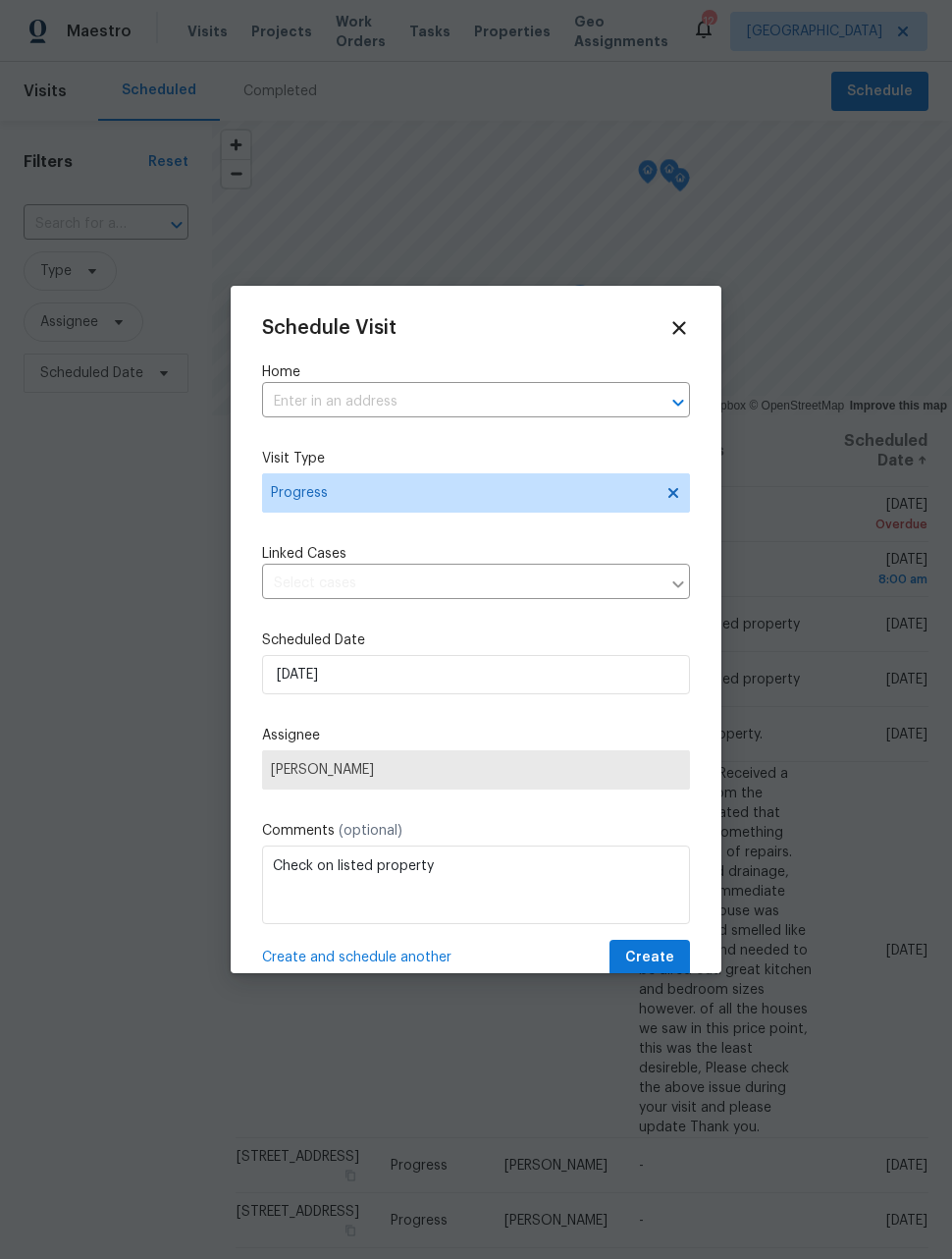
click at [472, 401] on input "text" at bounding box center [448, 402] width 373 height 30
type input "584"
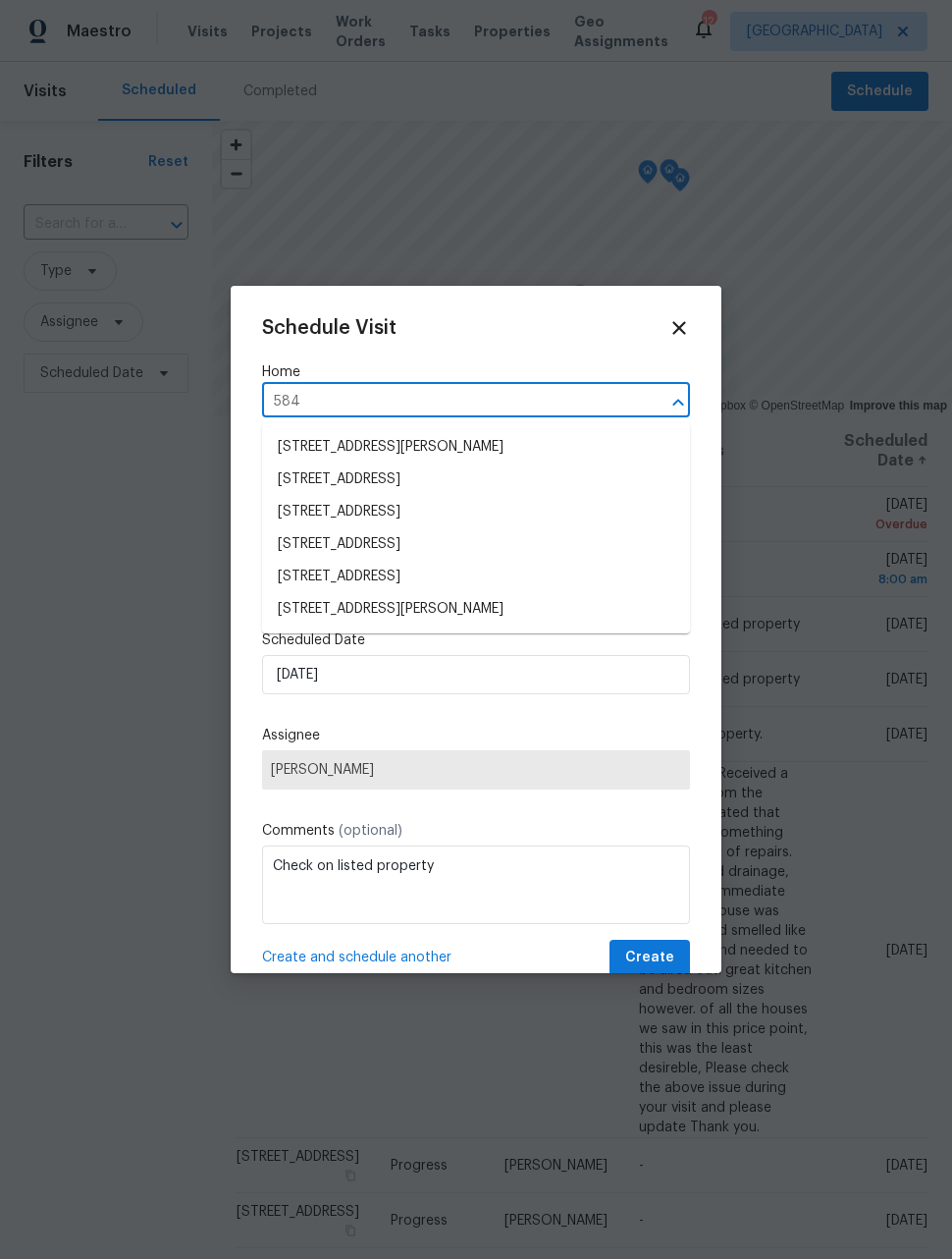
click at [508, 581] on li "[STREET_ADDRESS]" at bounding box center [476, 577] width 428 height 32
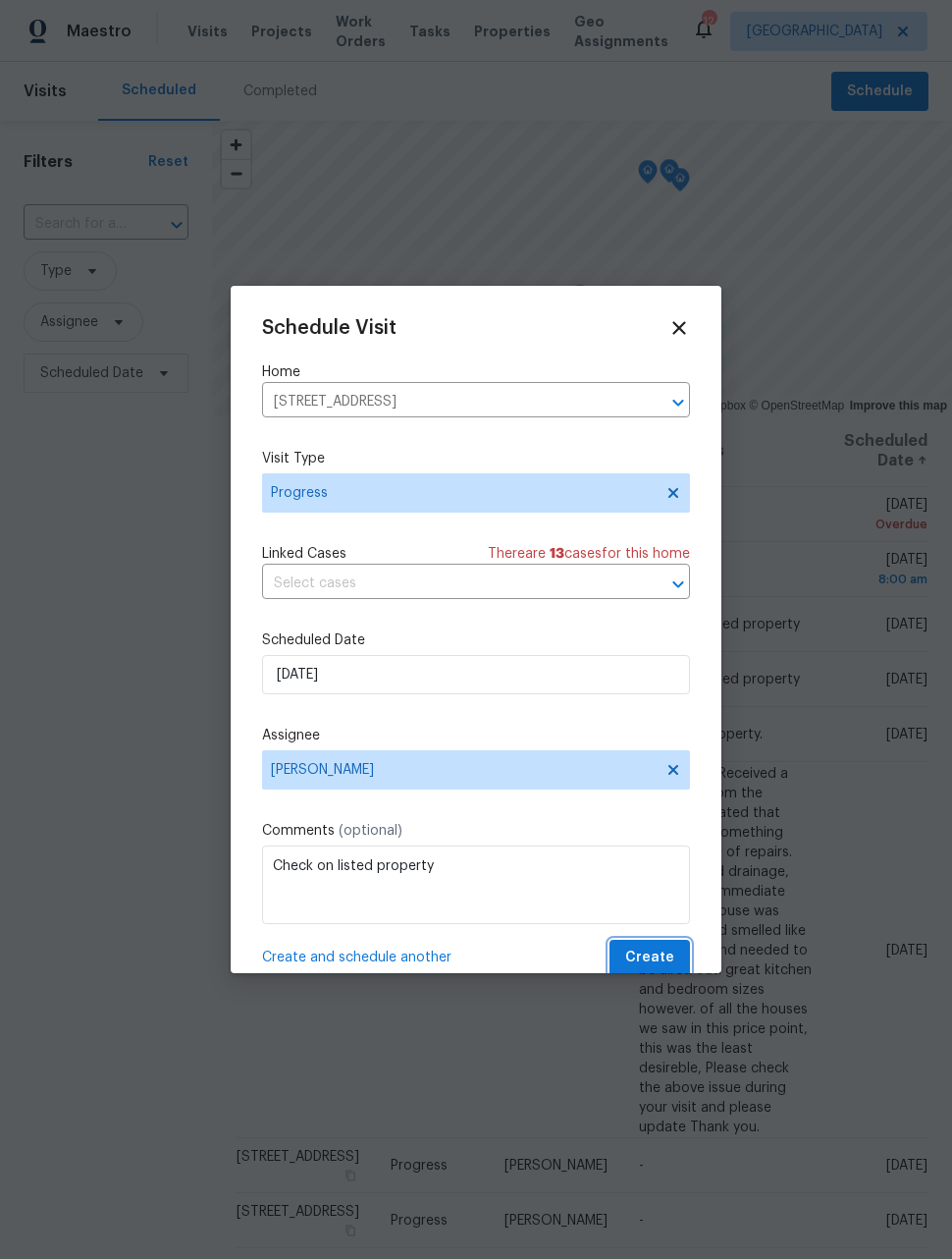
click at [652, 958] on span "Create" at bounding box center [649, 957] width 49 height 25
